Goal: Book appointment/travel/reservation

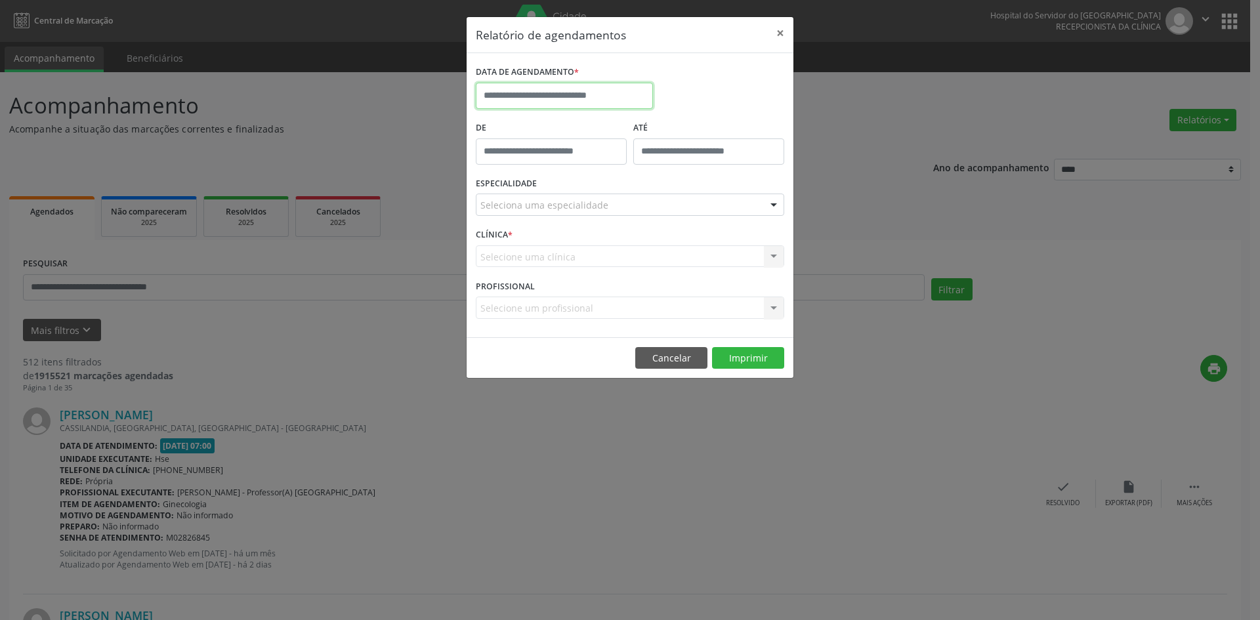
click at [553, 96] on input "text" at bounding box center [564, 96] width 177 height 26
click at [520, 166] on span "1" at bounding box center [519, 165] width 26 height 26
type input "**********"
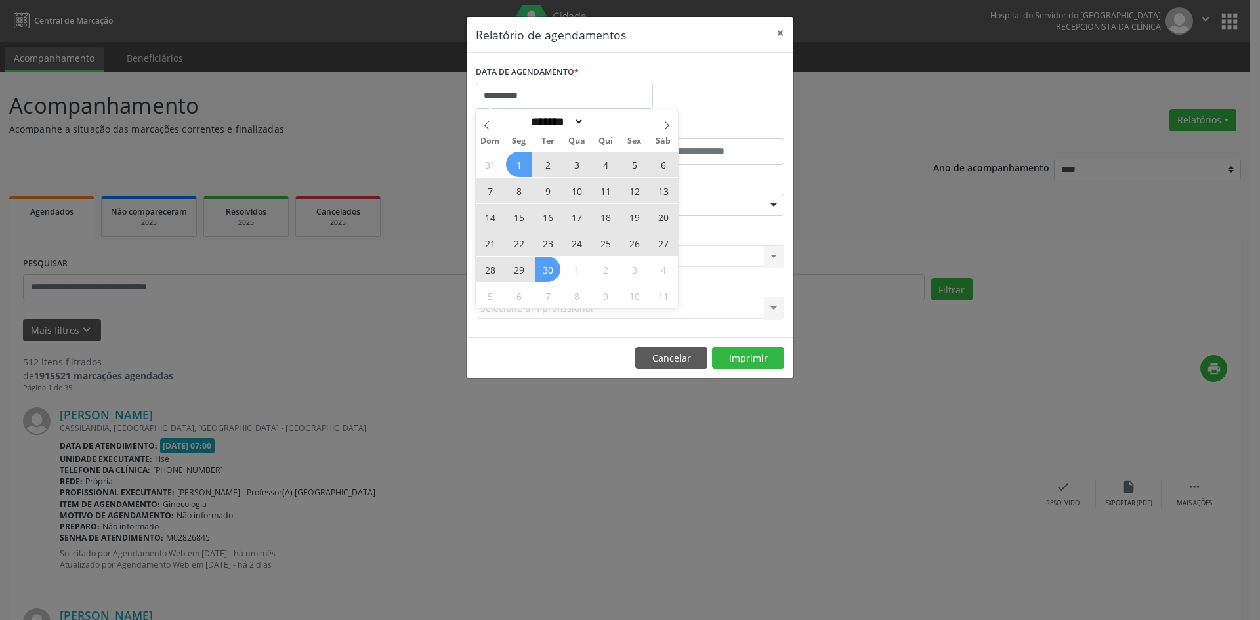
drag, startPoint x: 520, startPoint y: 166, endPoint x: 545, endPoint y: 273, distance: 109.8
click at [545, 273] on div "31 1 2 3 4 5 6 7 8 9 10 11 12 13 14 15 16 17 18 19 20 21 22 23 24 25 26 27 28 2…" at bounding box center [577, 229] width 202 height 157
click at [545, 273] on span "30" at bounding box center [548, 270] width 26 height 26
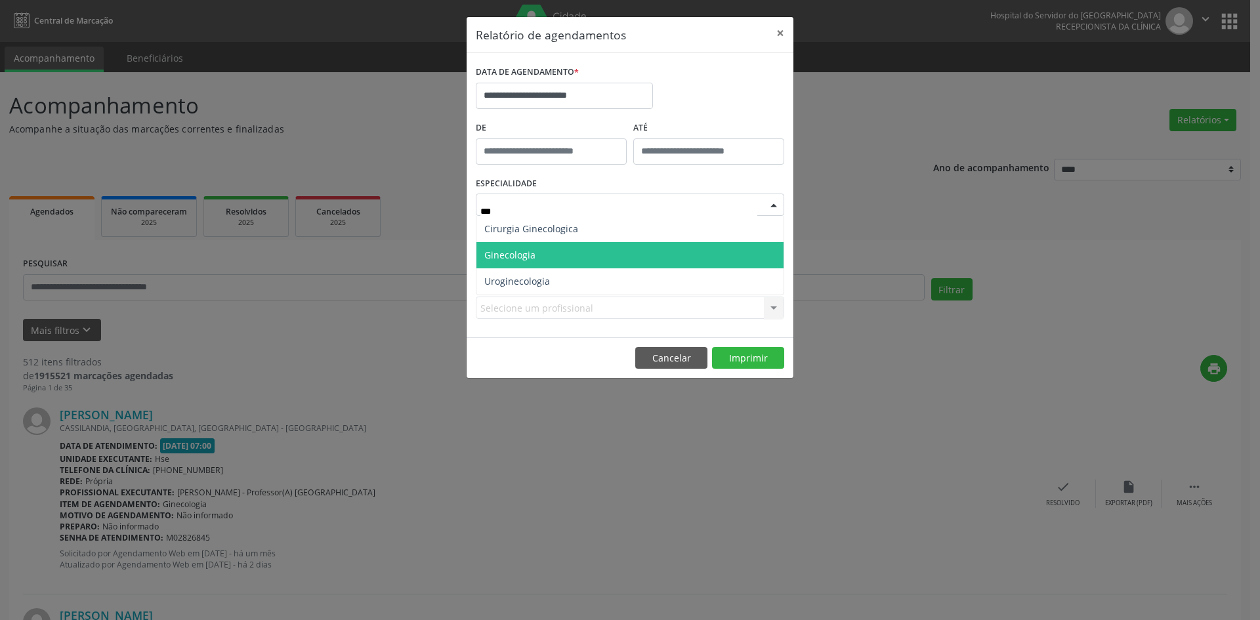
click at [572, 249] on span "Ginecologia" at bounding box center [629, 255] width 307 height 26
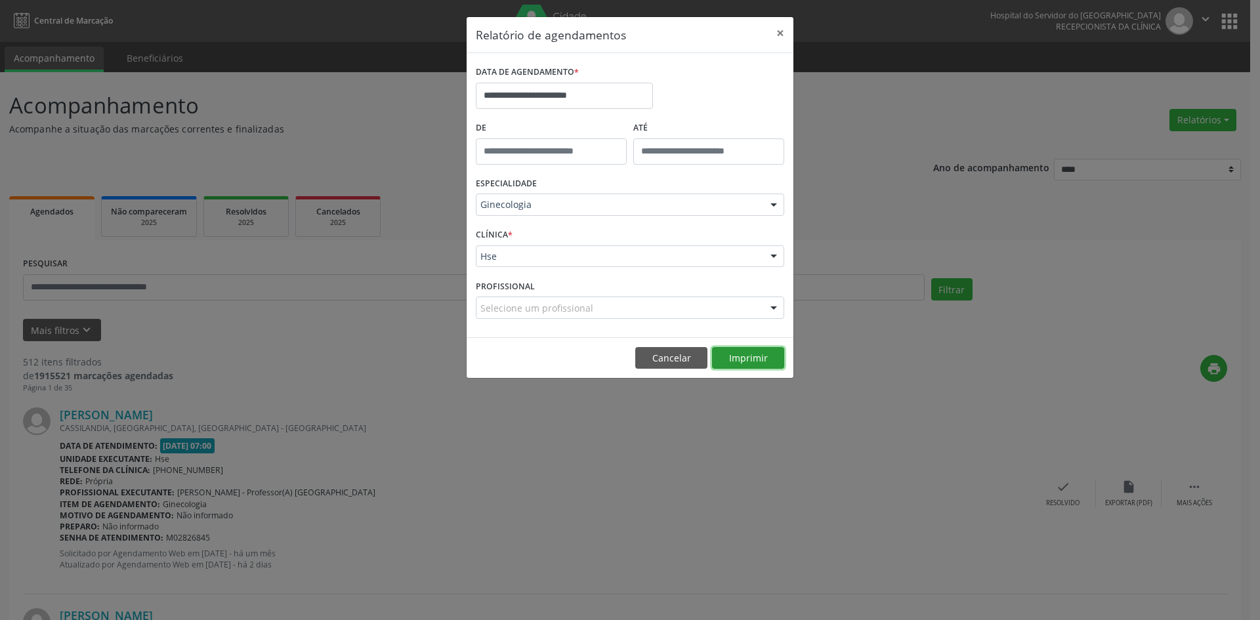
click at [761, 355] on button "Imprimir" at bounding box center [748, 358] width 72 height 22
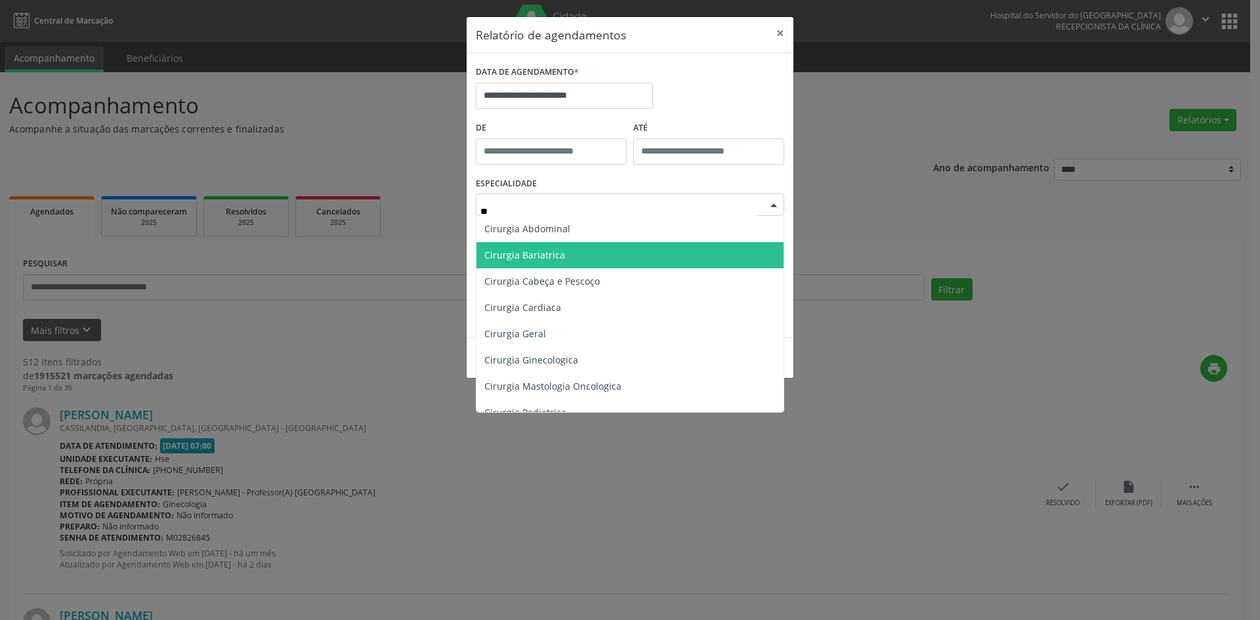
type input "***"
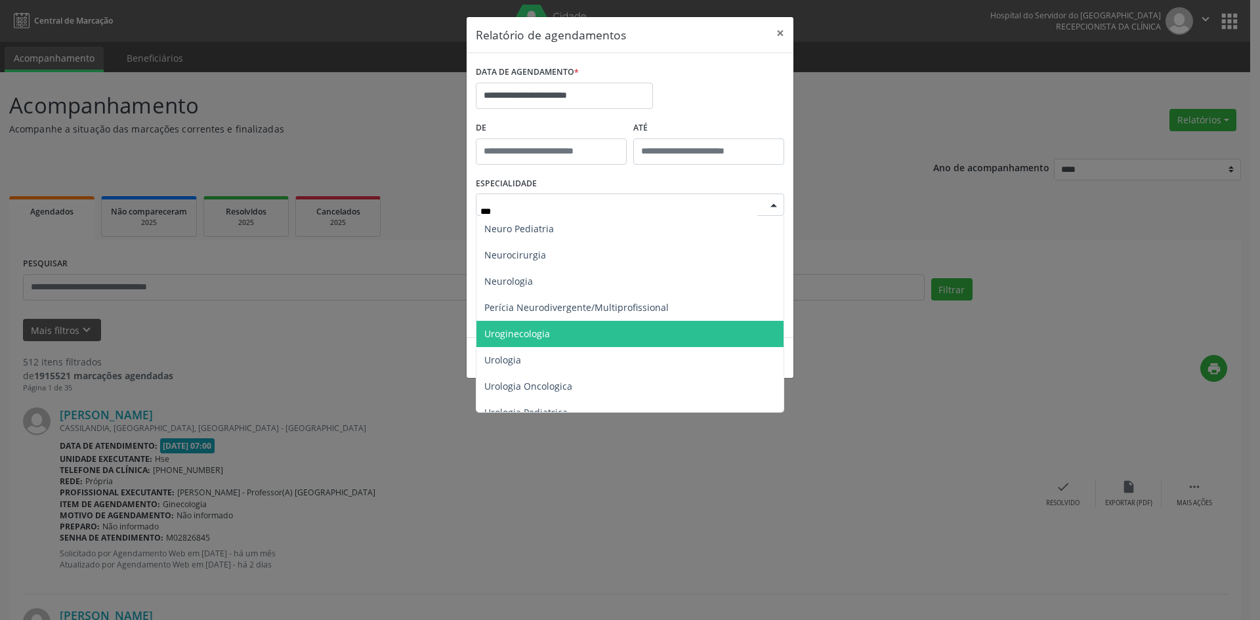
click at [596, 335] on span "Uroginecologia" at bounding box center [629, 334] width 307 height 26
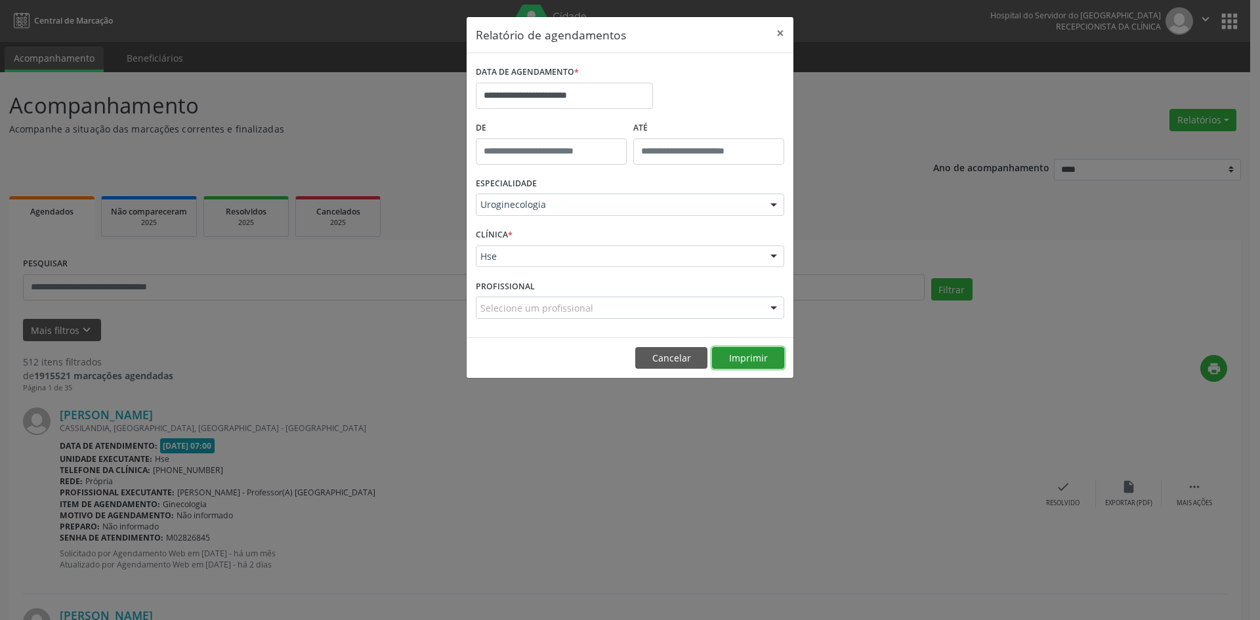
click at [732, 357] on button "Imprimir" at bounding box center [748, 358] width 72 height 22
